Goal: Entertainment & Leisure: Consume media (video, audio)

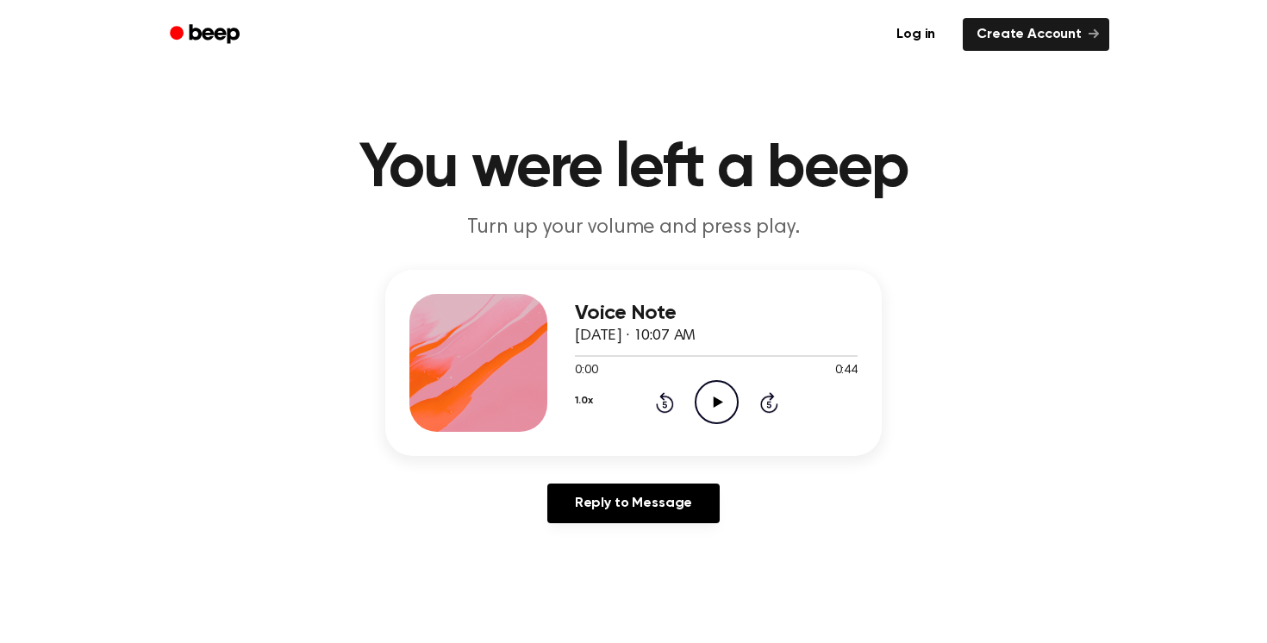
click at [722, 402] on icon at bounding box center [717, 401] width 9 height 11
click at [708, 404] on icon "Play Audio" at bounding box center [717, 402] width 44 height 44
click at [717, 397] on icon "Play Audio" at bounding box center [717, 402] width 44 height 44
click at [703, 410] on icon "Play Audio" at bounding box center [717, 402] width 44 height 44
click at [712, 408] on icon "Play Audio" at bounding box center [717, 402] width 44 height 44
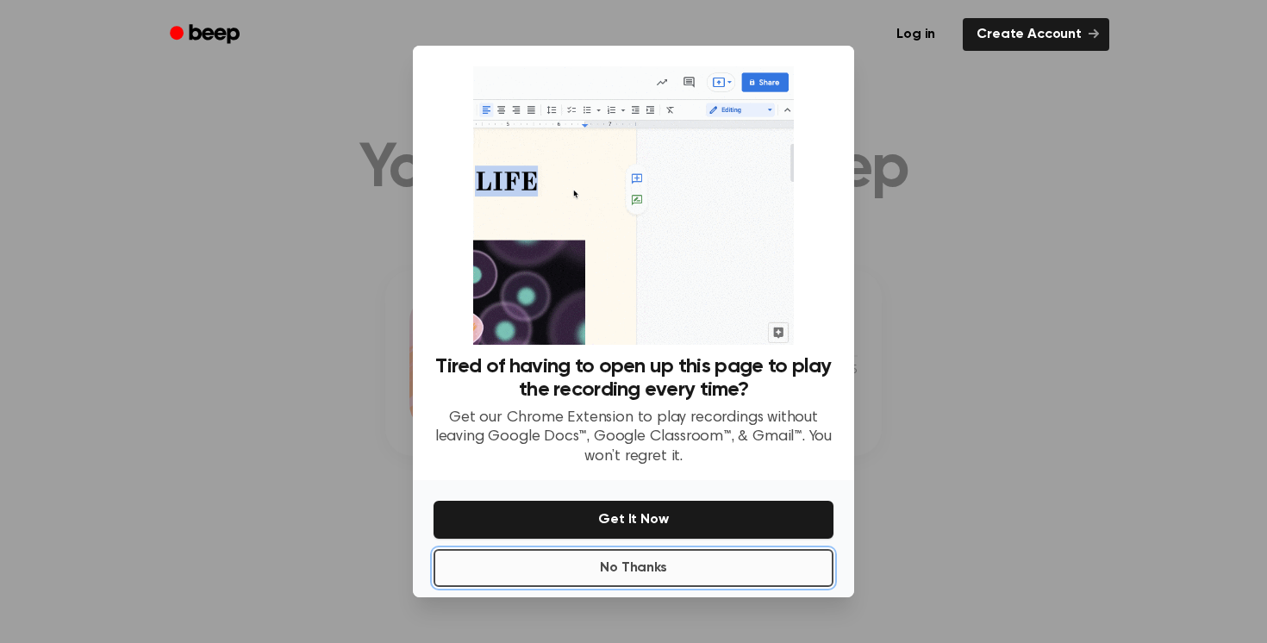
click at [645, 565] on button "No Thanks" at bounding box center [633, 568] width 400 height 38
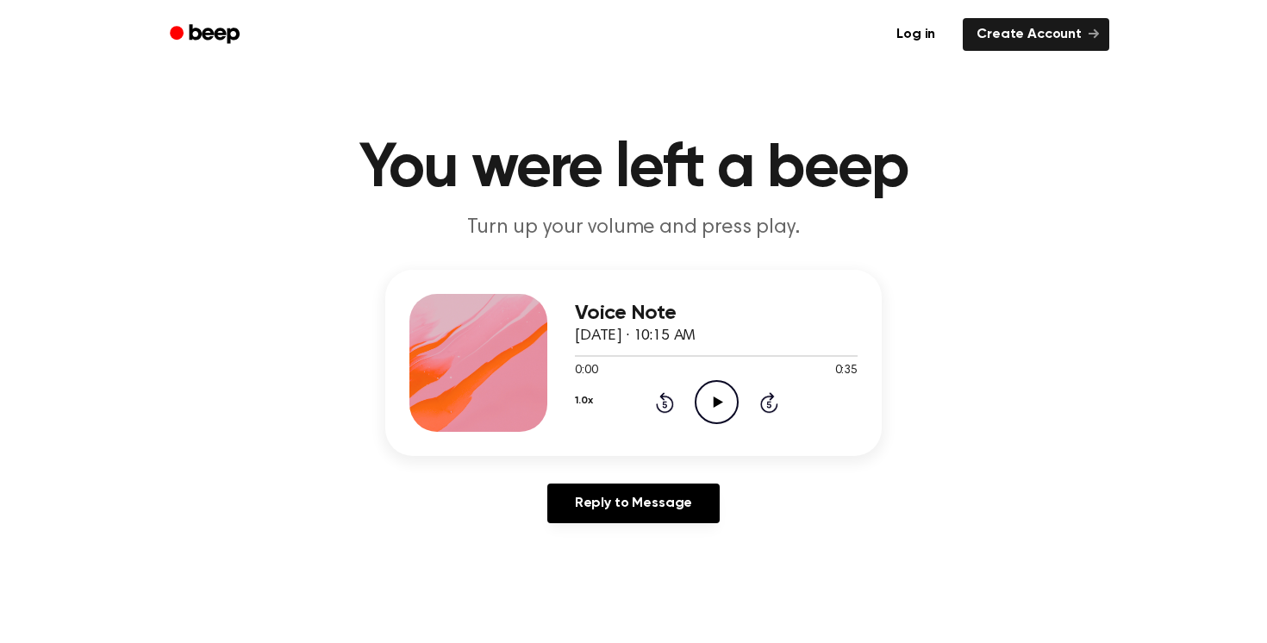
click at [700, 417] on icon "Play Audio" at bounding box center [717, 402] width 44 height 44
click at [726, 390] on icon "Play Audio" at bounding box center [717, 402] width 44 height 44
